Goal: Download file/media

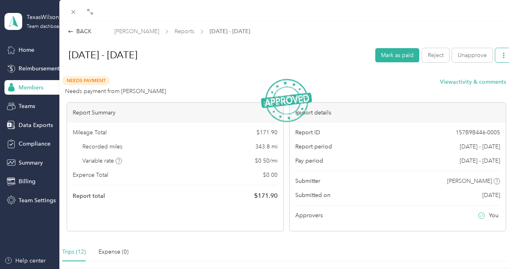
click at [501, 55] on icon "button" at bounding box center [504, 56] width 6 height 6
click at [474, 83] on span "Download" at bounding box center [475, 84] width 27 height 8
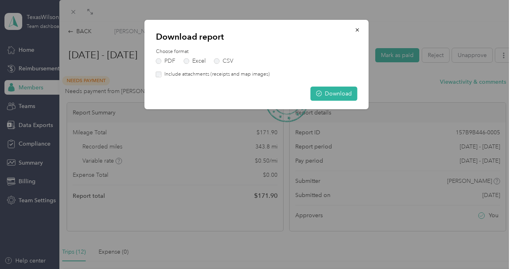
click at [162, 74] on label "Include attachments (receipts and map images)" at bounding box center [216, 74] width 108 height 7
click at [334, 92] on button "Download" at bounding box center [334, 93] width 47 height 14
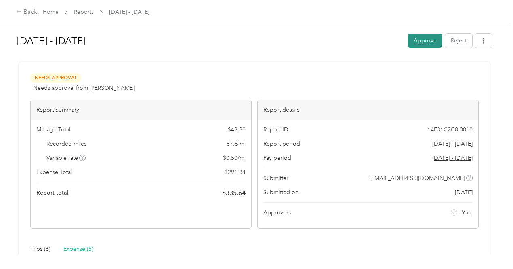
click at [416, 41] on button "Approve" at bounding box center [425, 41] width 34 height 14
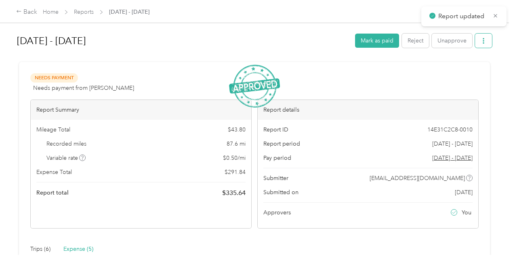
click at [481, 40] on icon "button" at bounding box center [484, 41] width 6 height 6
click at [462, 71] on span "Download" at bounding box center [458, 70] width 27 height 8
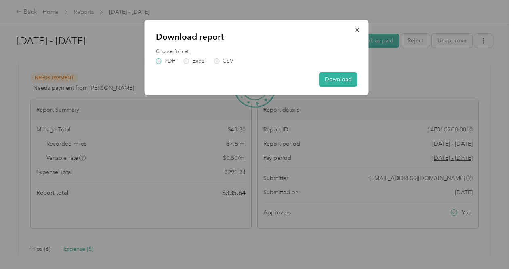
click at [161, 61] on label "PDF" at bounding box center [165, 61] width 19 height 6
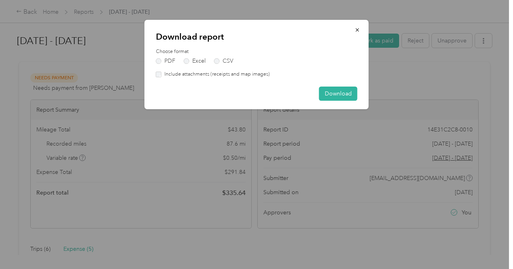
click at [179, 79] on div "Download report Choose format PDF Excel CSV Include attachments (receipts and m…" at bounding box center [257, 64] width 224 height 89
click at [339, 93] on button "Download" at bounding box center [338, 93] width 38 height 14
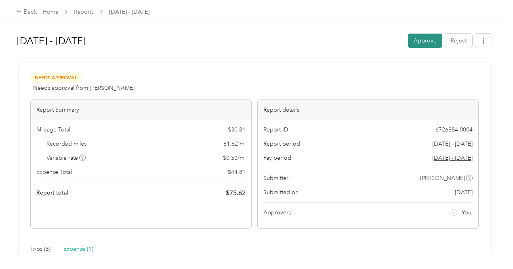
click at [428, 40] on button "Approve" at bounding box center [425, 41] width 34 height 14
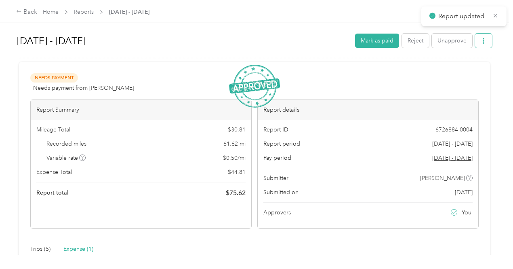
click at [482, 40] on icon "button" at bounding box center [484, 41] width 6 height 6
click at [458, 69] on span "Download" at bounding box center [458, 70] width 27 height 8
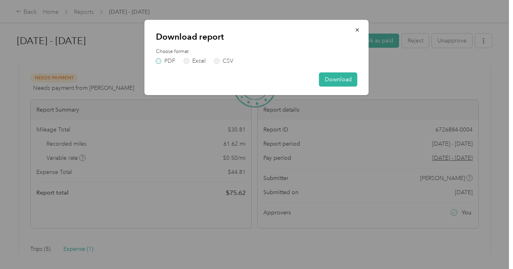
click at [169, 62] on label "PDF" at bounding box center [165, 61] width 19 height 6
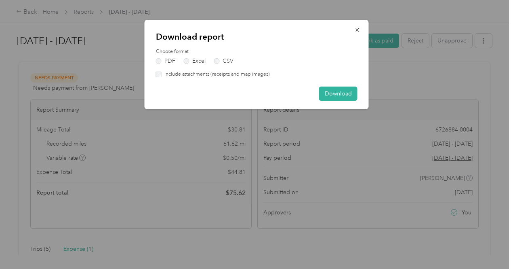
click at [164, 76] on label "Include attachments (receipts and map images)" at bounding box center [216, 74] width 108 height 7
click at [341, 94] on button "Download" at bounding box center [338, 93] width 38 height 14
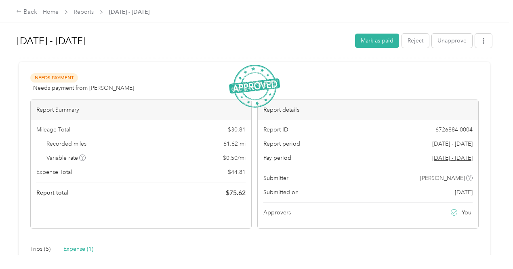
click at [234, 58] on div at bounding box center [254, 58] width 475 height 8
click at [481, 40] on icon "button" at bounding box center [484, 41] width 6 height 6
click at [458, 70] on span "Download" at bounding box center [458, 70] width 27 height 8
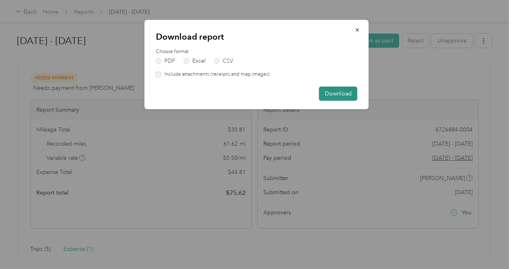
click at [329, 93] on button "Download" at bounding box center [338, 93] width 38 height 14
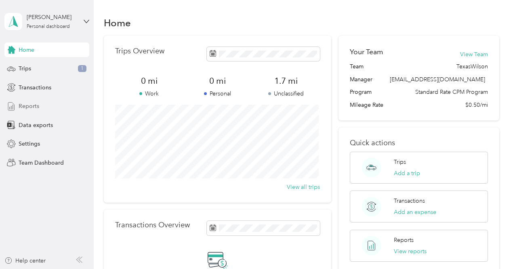
click at [27, 103] on span "Reports" at bounding box center [29, 106] width 21 height 8
